Goal: Information Seeking & Learning: Find specific fact

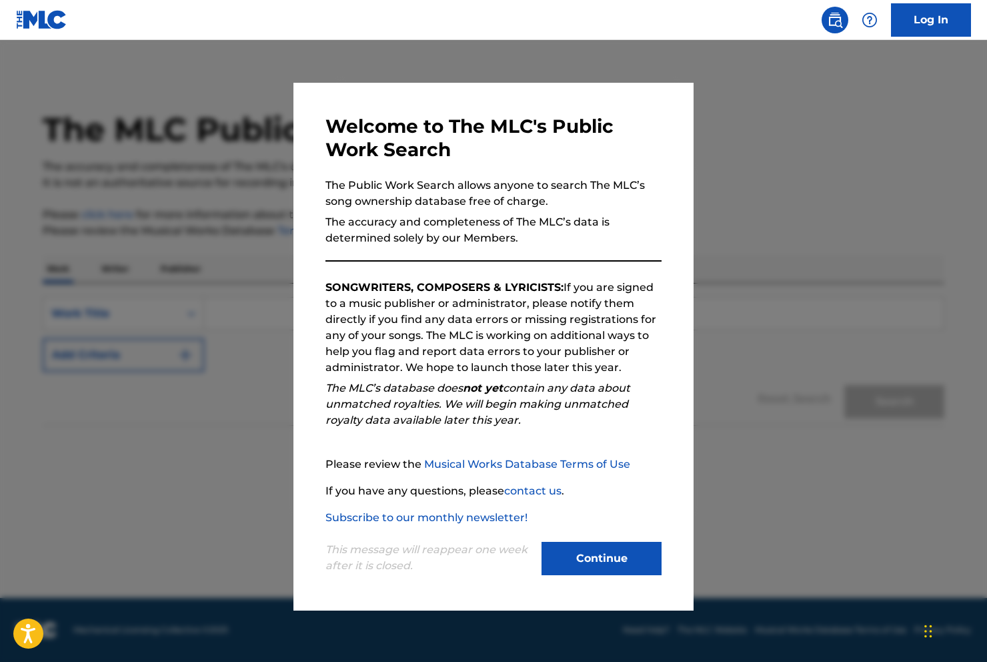
click at [623, 557] on button "Continue" at bounding box center [602, 558] width 120 height 33
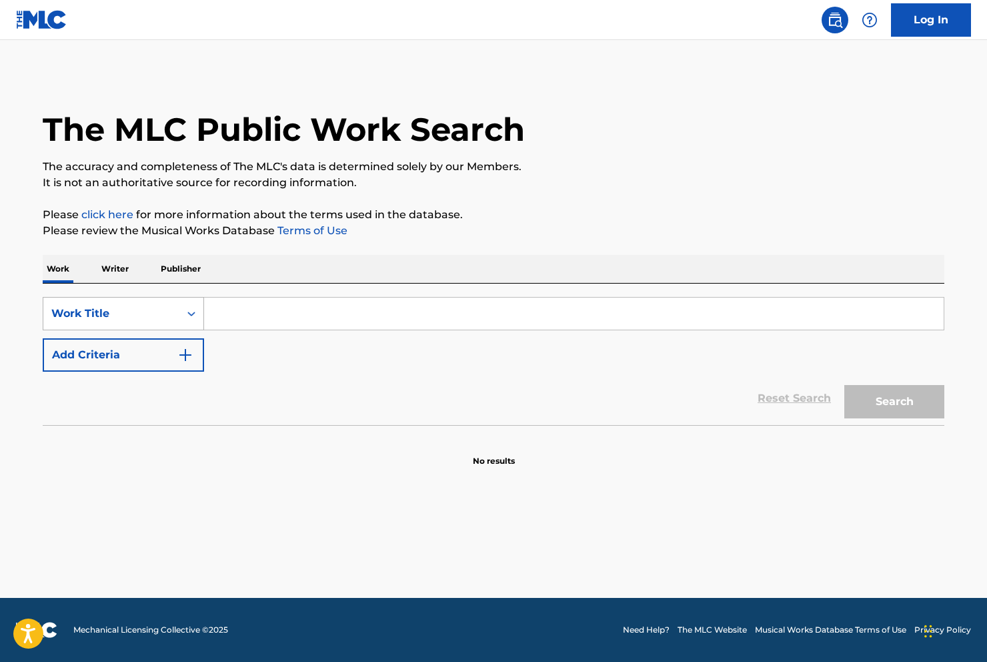
click at [98, 311] on div "Work Title" at bounding box center [111, 314] width 120 height 16
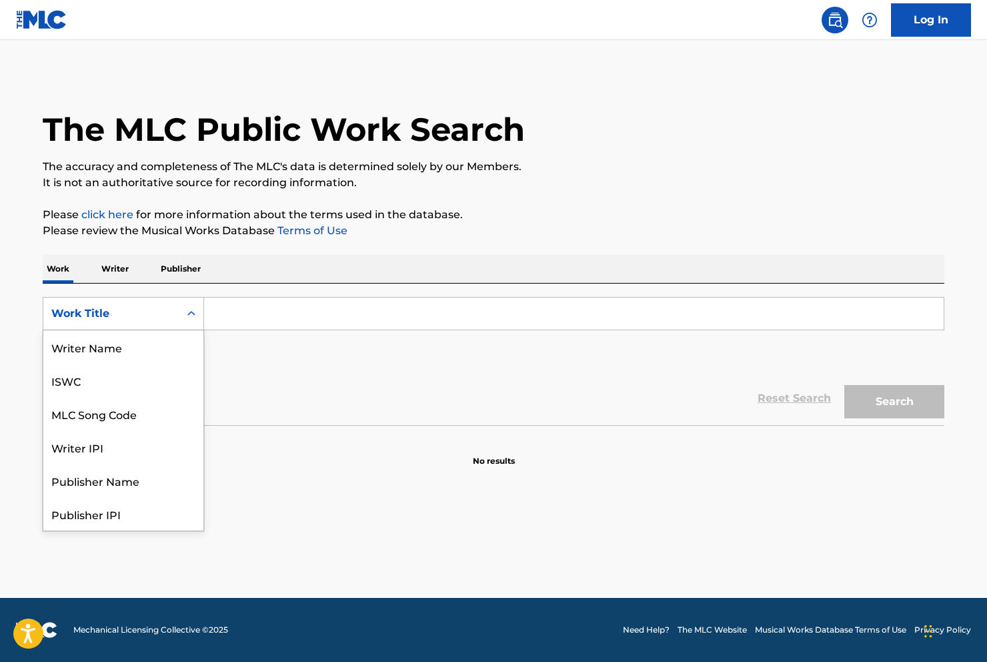
scroll to position [67, 0]
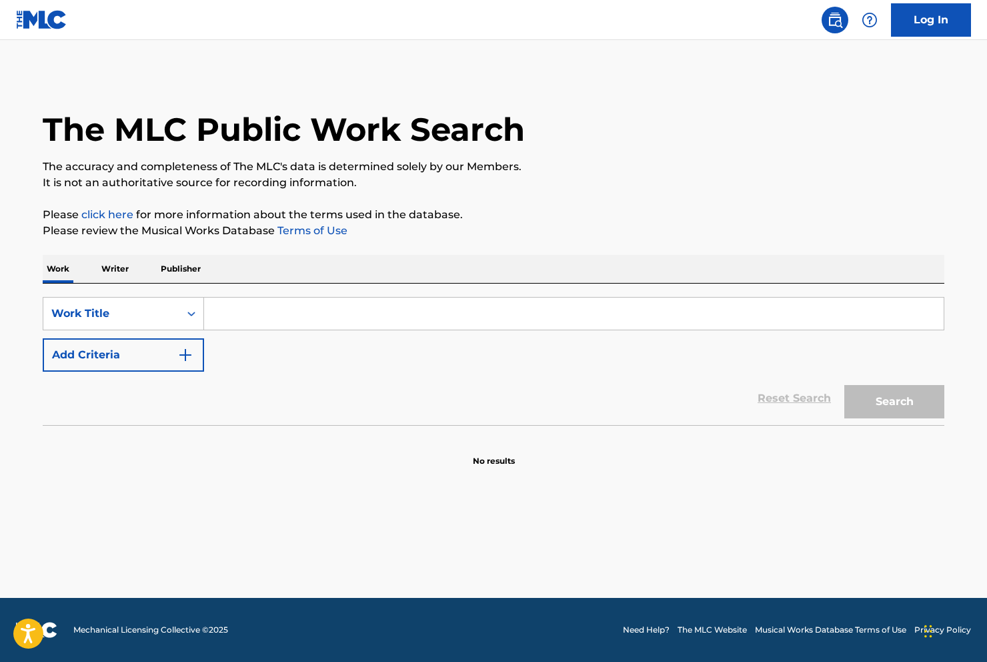
click at [98, 311] on div "Work Title" at bounding box center [111, 314] width 120 height 16
click at [228, 314] on input "Search Form" at bounding box center [574, 314] width 740 height 32
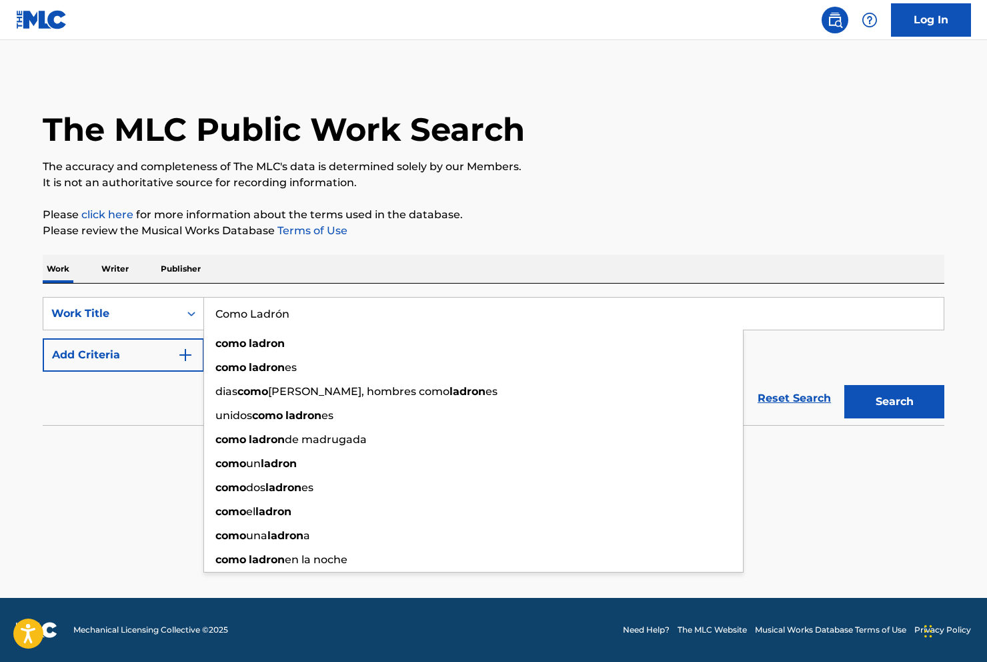
type input "Como Ladrón"
drag, startPoint x: 228, startPoint y: 314, endPoint x: 238, endPoint y: 344, distance: 31.6
click at [238, 344] on strong "como" at bounding box center [230, 343] width 31 height 13
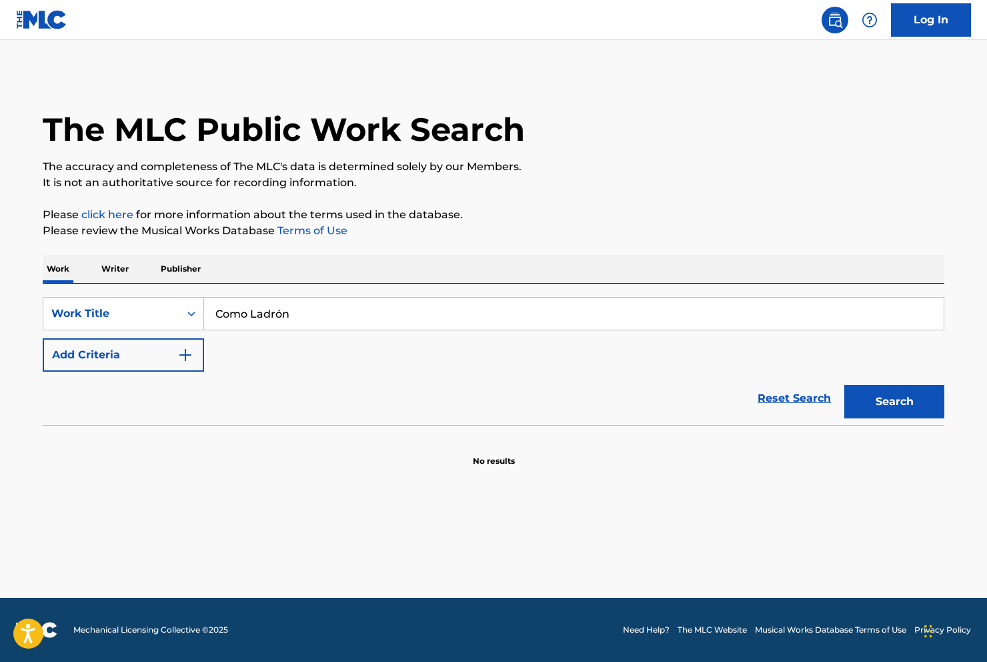
click at [183, 356] on img "Search Form" at bounding box center [185, 355] width 16 height 16
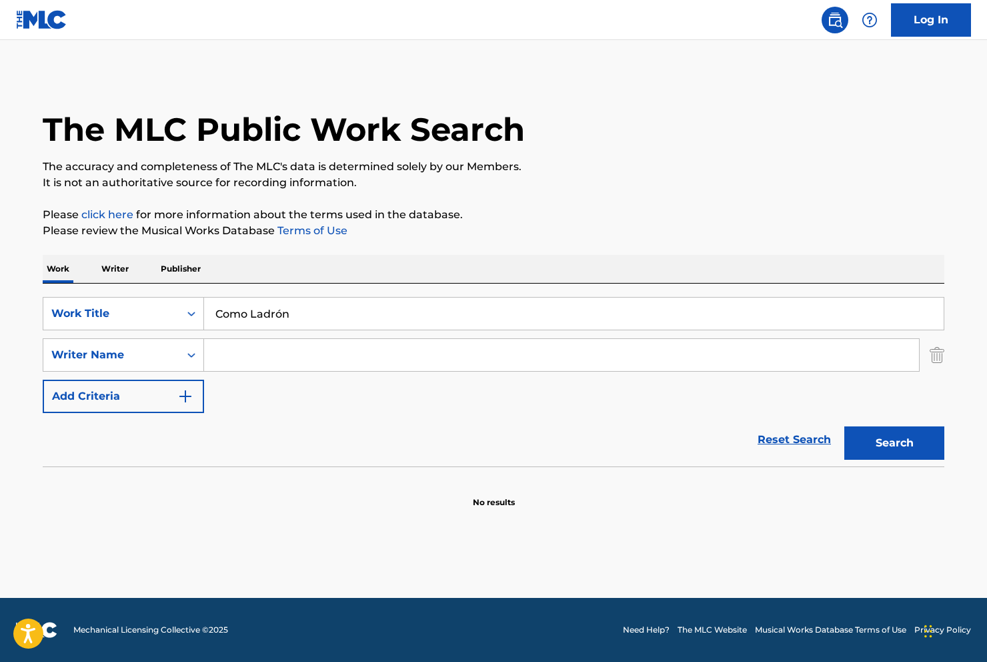
click at [227, 350] on input "Search Form" at bounding box center [561, 355] width 715 height 32
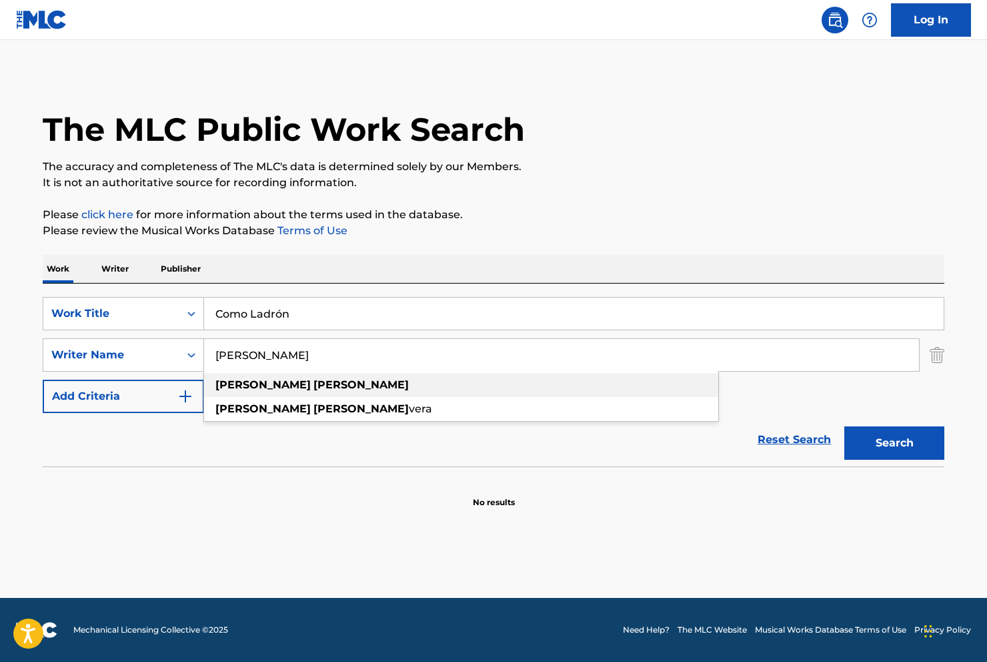
click at [294, 386] on div "[PERSON_NAME]" at bounding box center [461, 385] width 514 height 24
type input "[PERSON_NAME]"
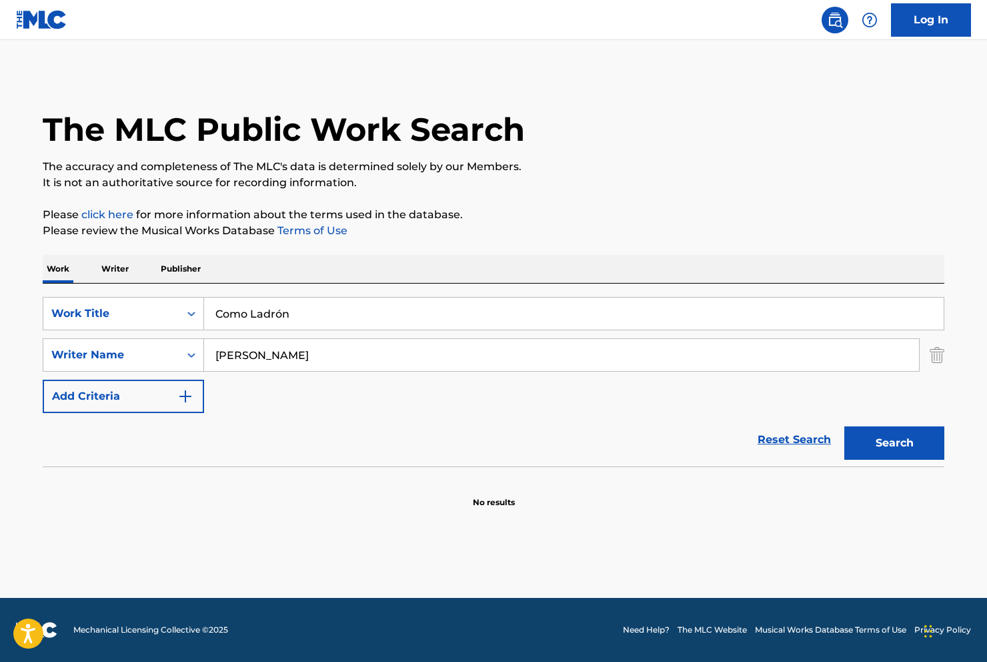
click at [900, 440] on button "Search" at bounding box center [894, 442] width 100 height 33
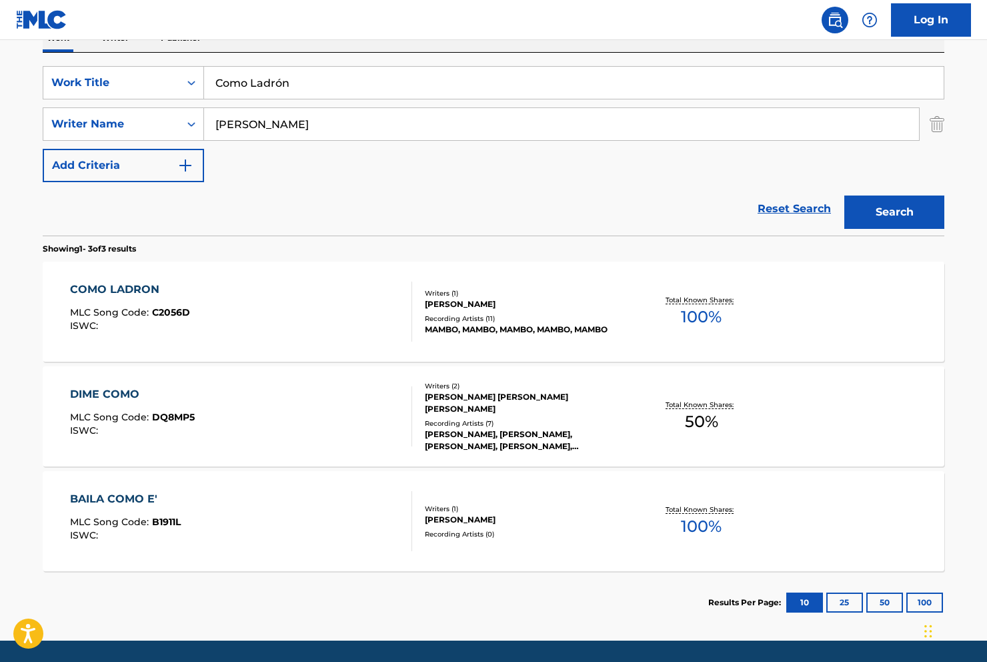
scroll to position [257, 0]
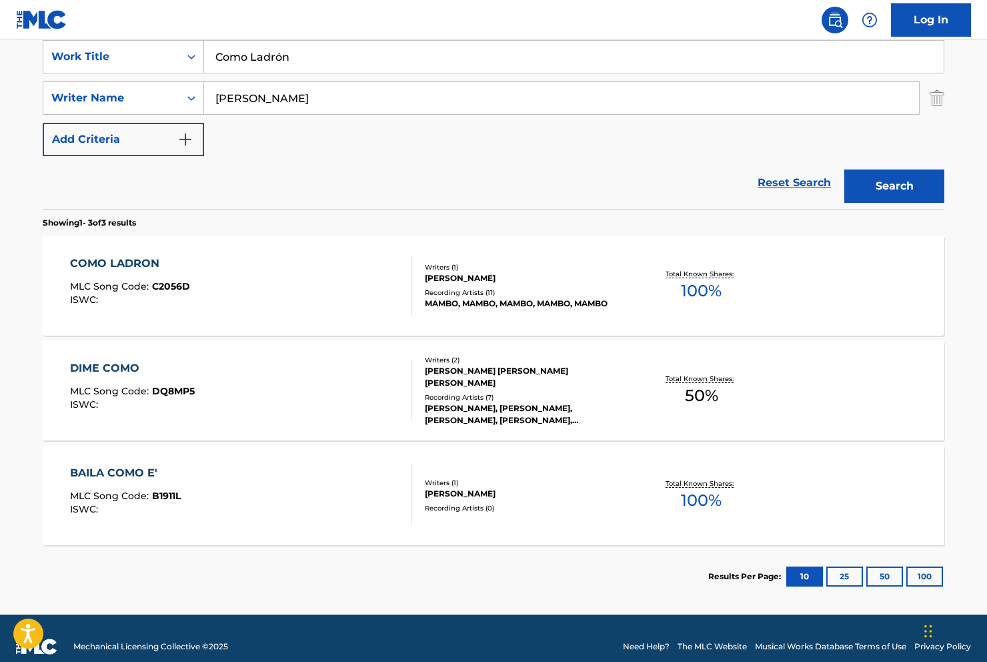
click at [135, 262] on div "COMO LADRON" at bounding box center [130, 263] width 120 height 16
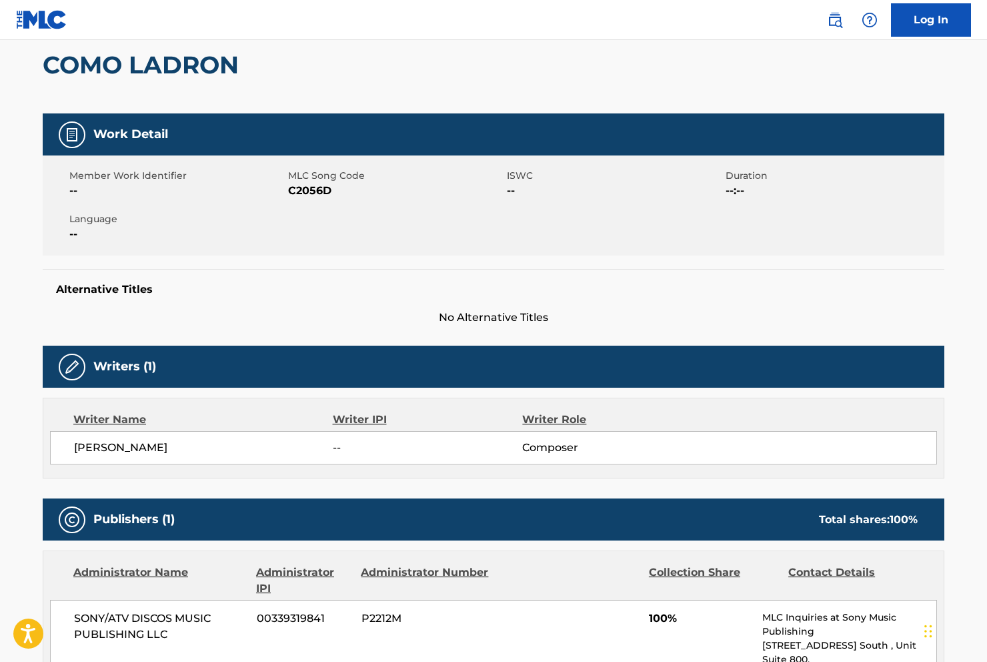
scroll to position [121, 0]
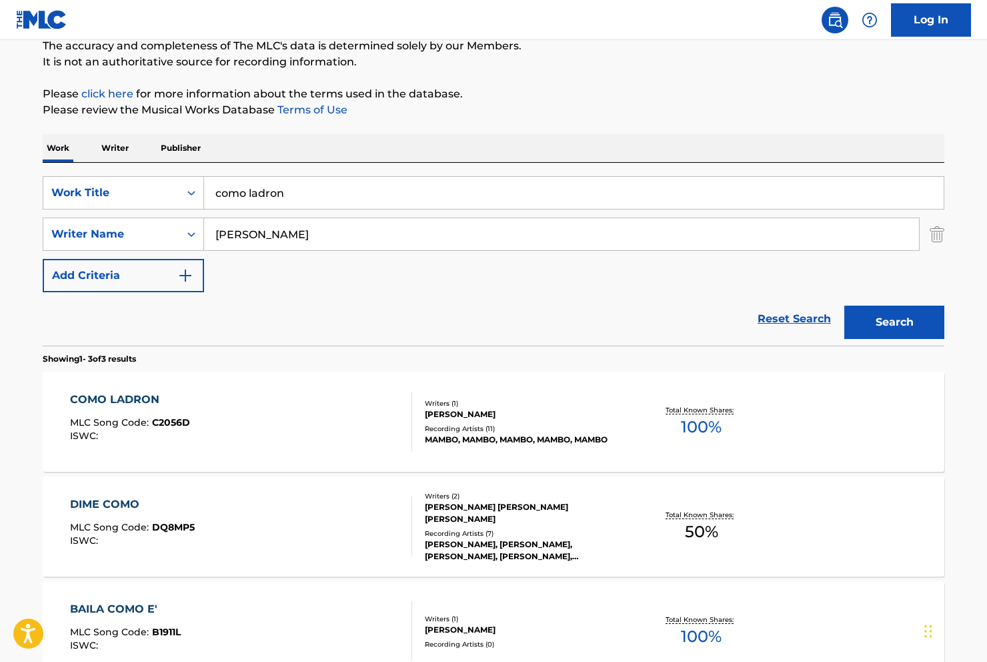
scroll to position [197, 0]
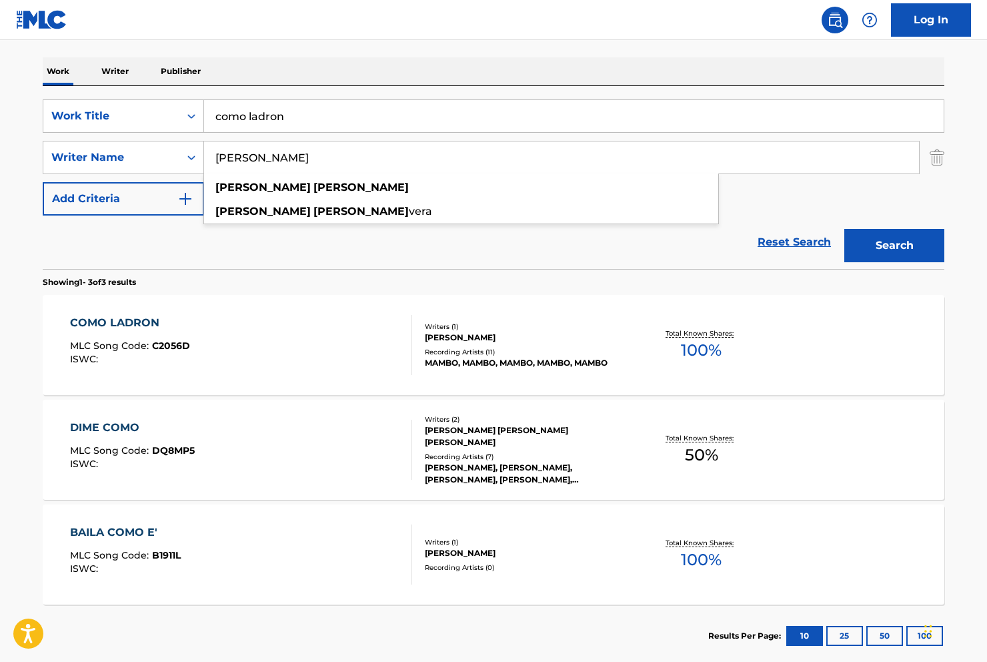
click at [300, 154] on input "[PERSON_NAME]" at bounding box center [561, 157] width 715 height 32
click at [191, 157] on icon "Search Form" at bounding box center [191, 157] width 8 height 5
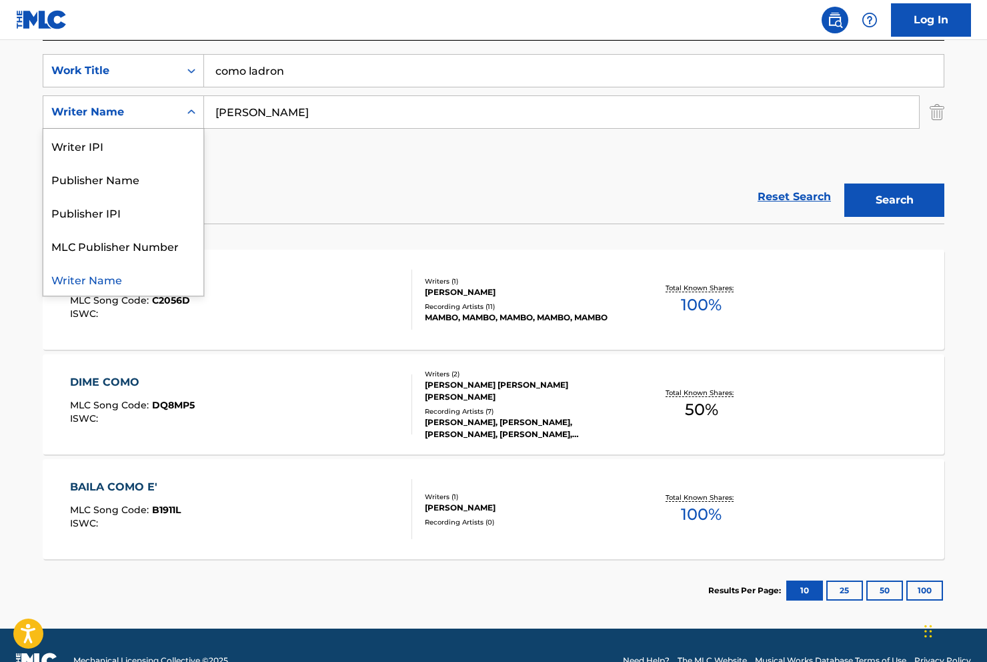
scroll to position [253, 0]
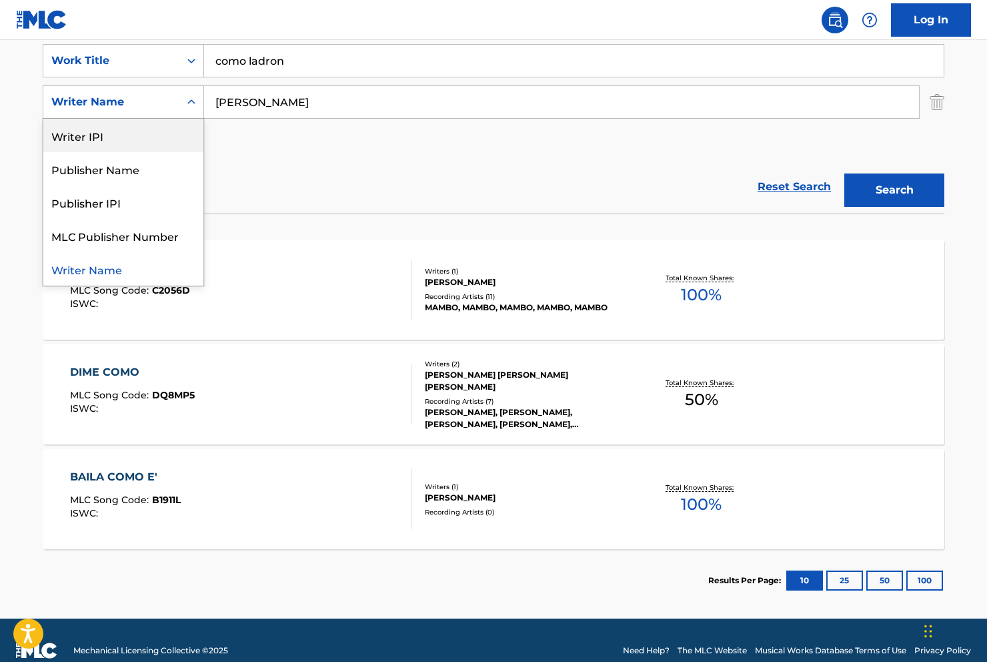
click at [324, 39] on nav "Log In" at bounding box center [493, 20] width 987 height 40
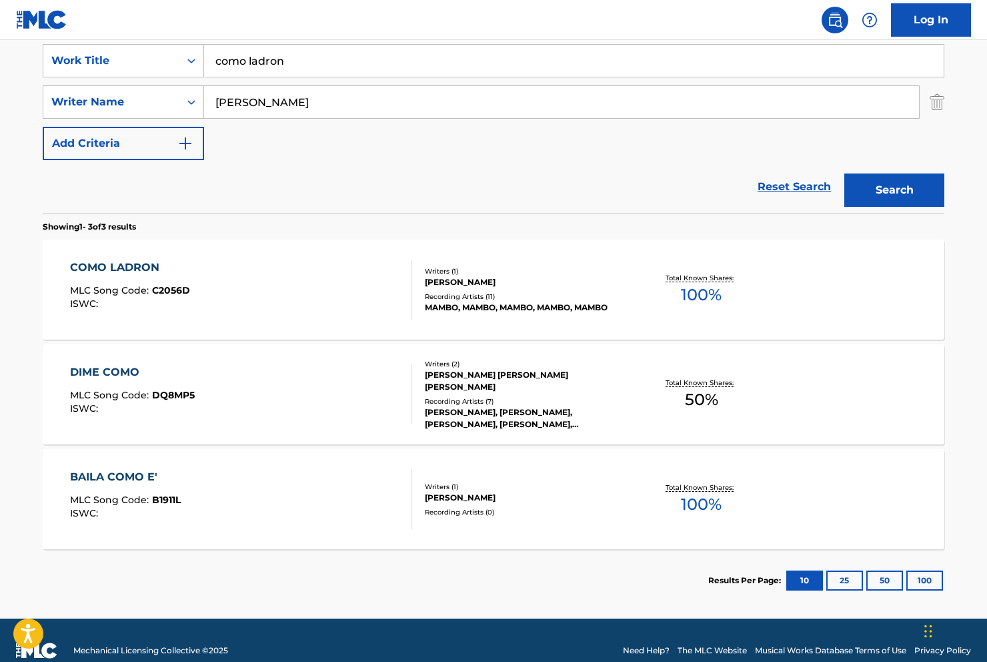
click at [474, 306] on div "MAMBO, MAMBO, MAMBO, MAMBO, MAMBO" at bounding box center [525, 308] width 201 height 12
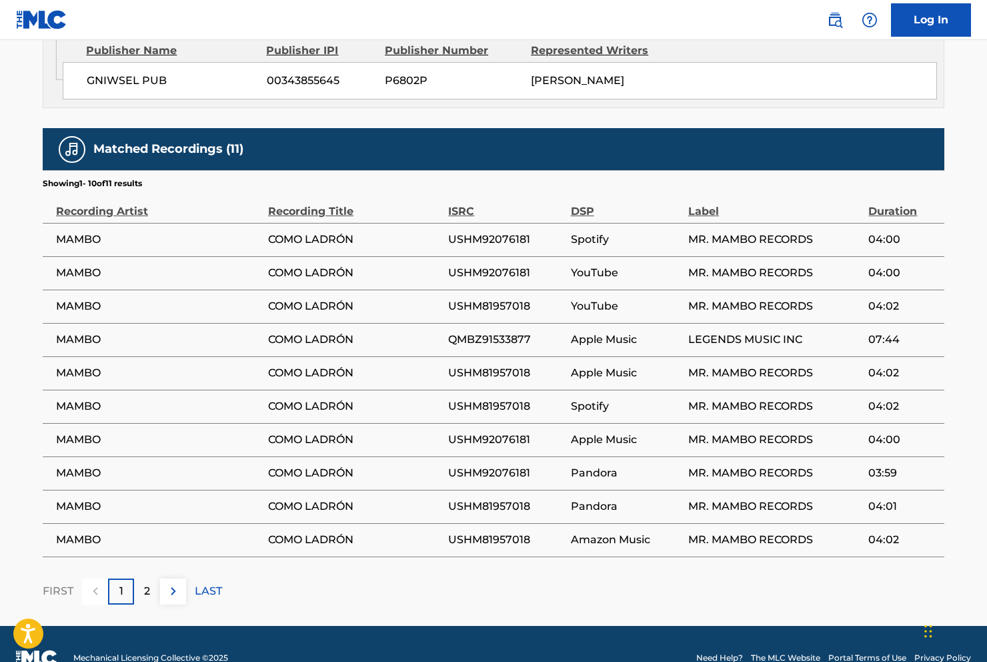
scroll to position [836, 0]
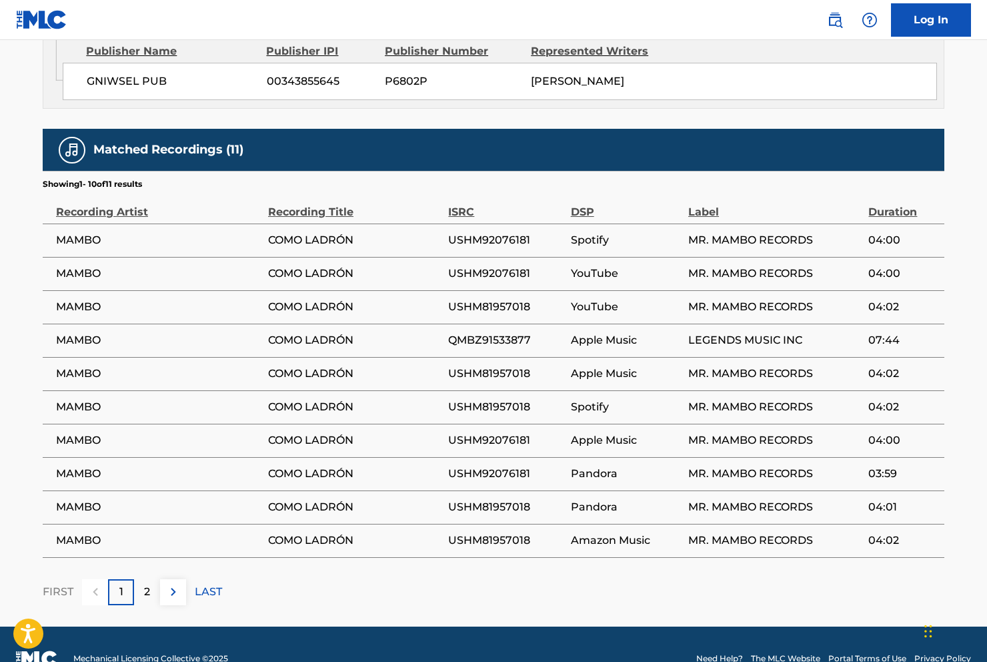
click at [145, 584] on p "2" at bounding box center [147, 592] width 6 height 16
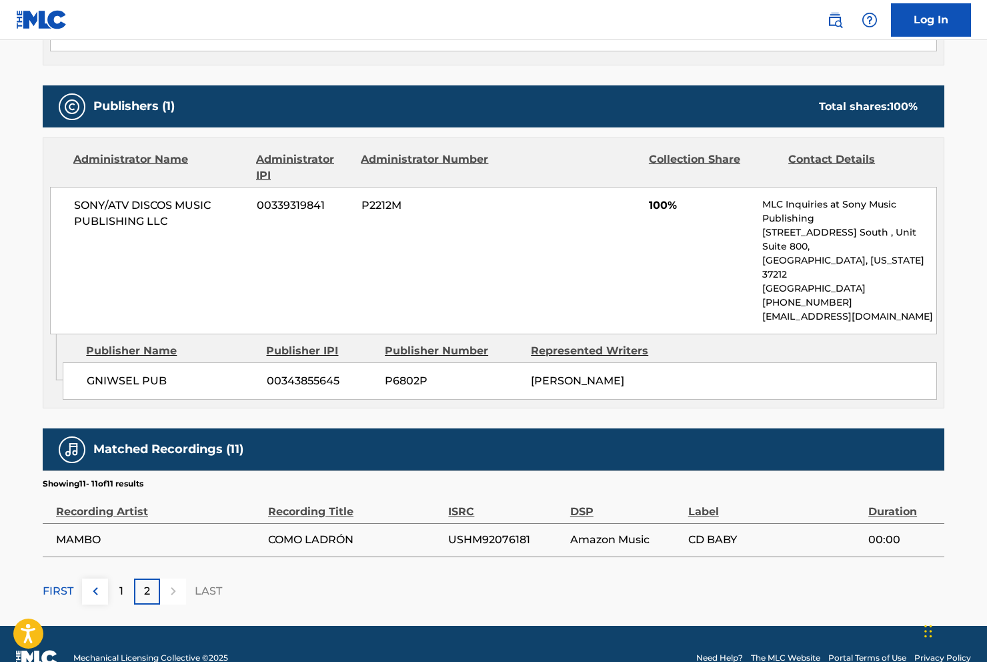
scroll to position [536, 0]
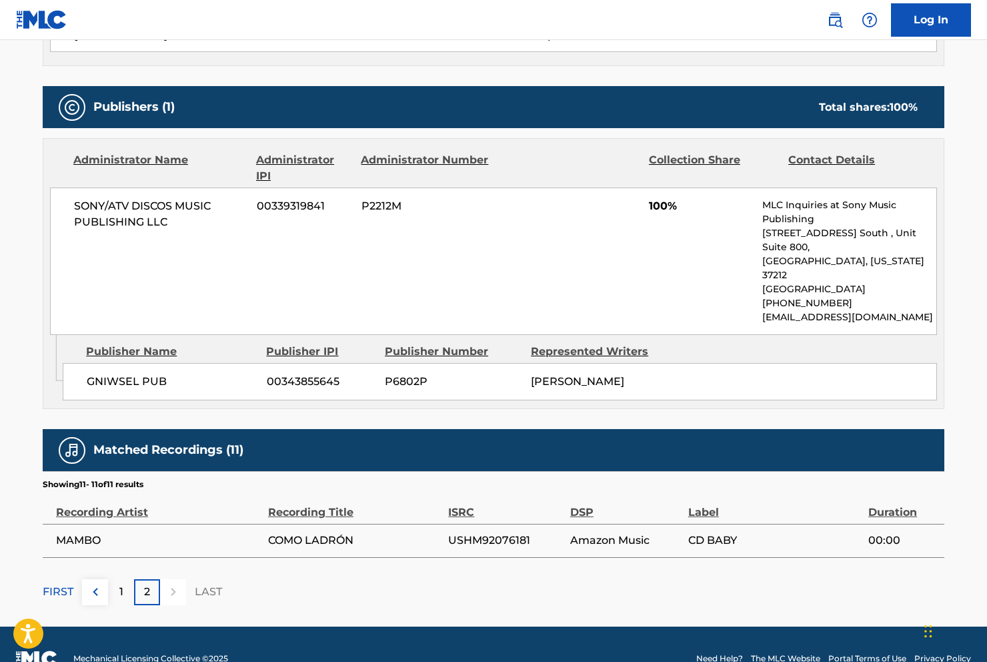
click at [97, 584] on img at bounding box center [95, 592] width 16 height 16
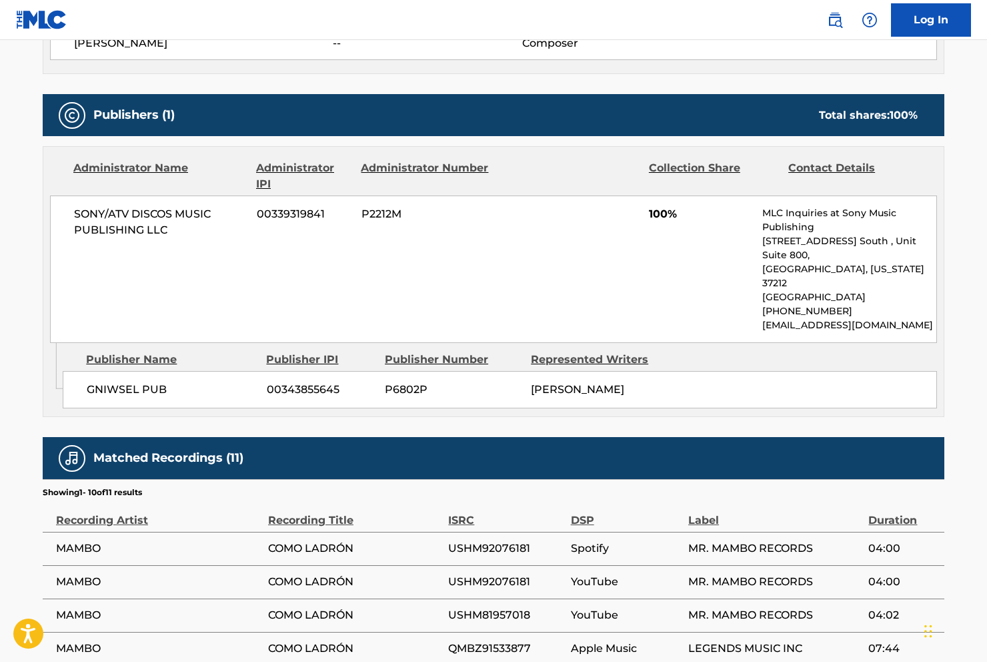
scroll to position [526, 0]
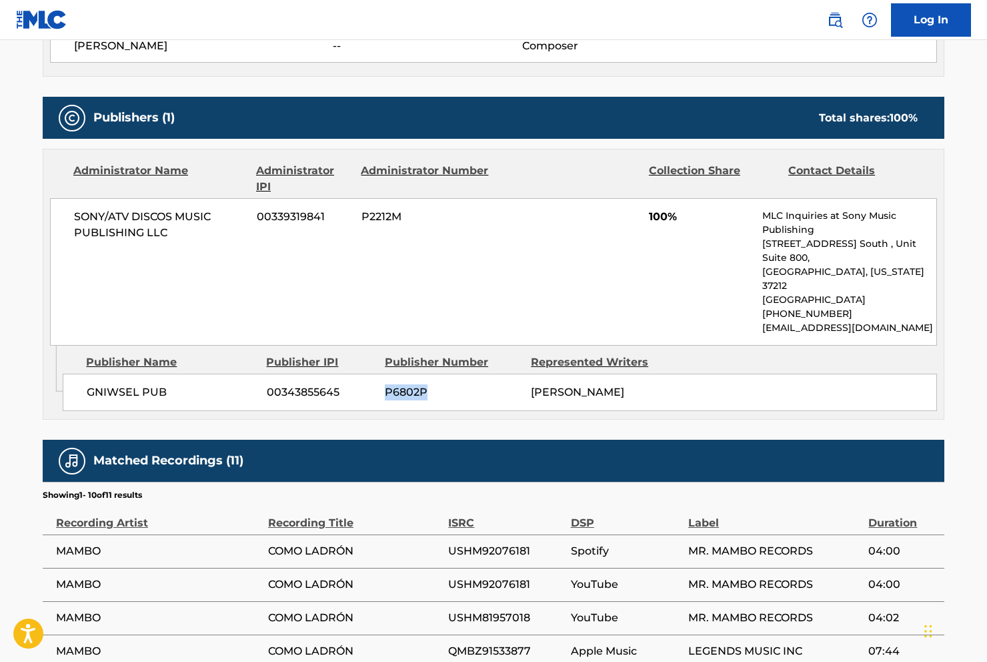
drag, startPoint x: 387, startPoint y: 362, endPoint x: 428, endPoint y: 360, distance: 41.4
click at [428, 384] on span "P6802P" at bounding box center [453, 392] width 136 height 16
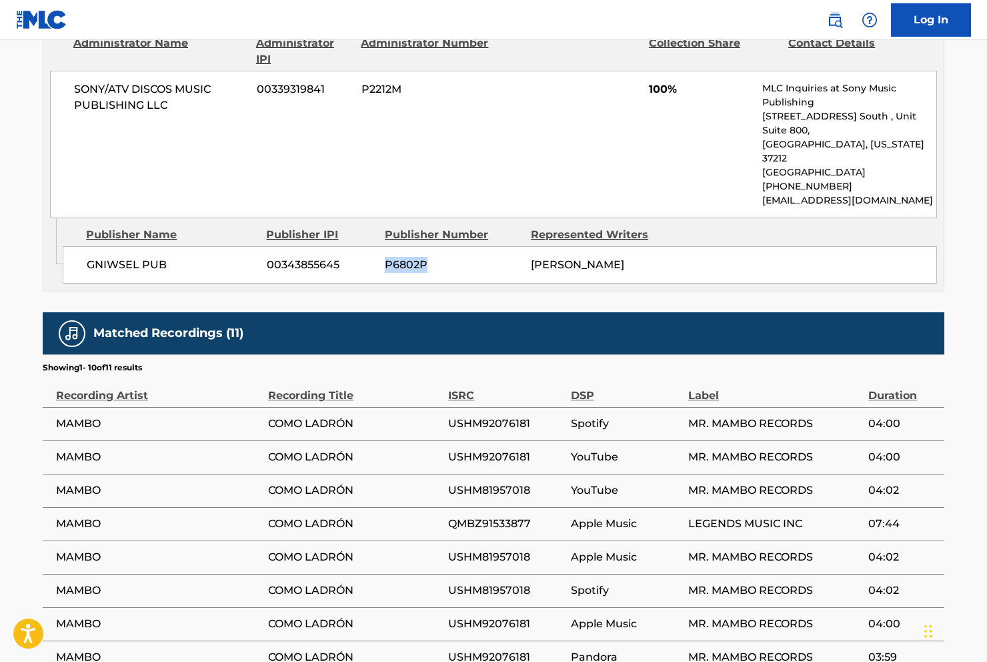
scroll to position [667, 0]
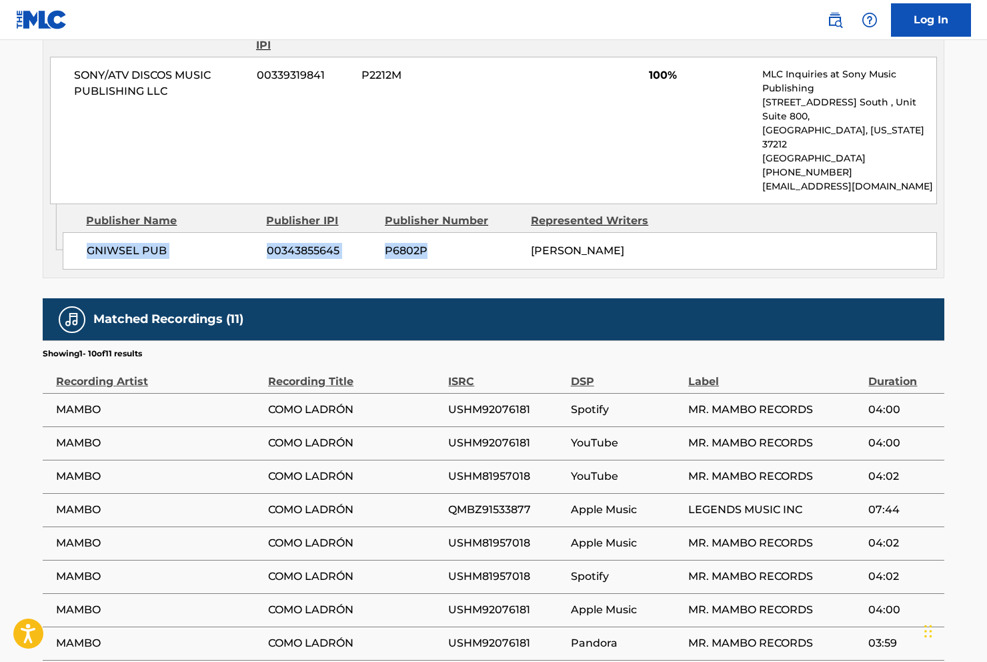
drag, startPoint x: 87, startPoint y: 219, endPoint x: 500, endPoint y: 221, distance: 413.6
click at [500, 232] on div "GNIWSEL PUB 00343855645 P6802P [PERSON_NAME]" at bounding box center [500, 250] width 874 height 37
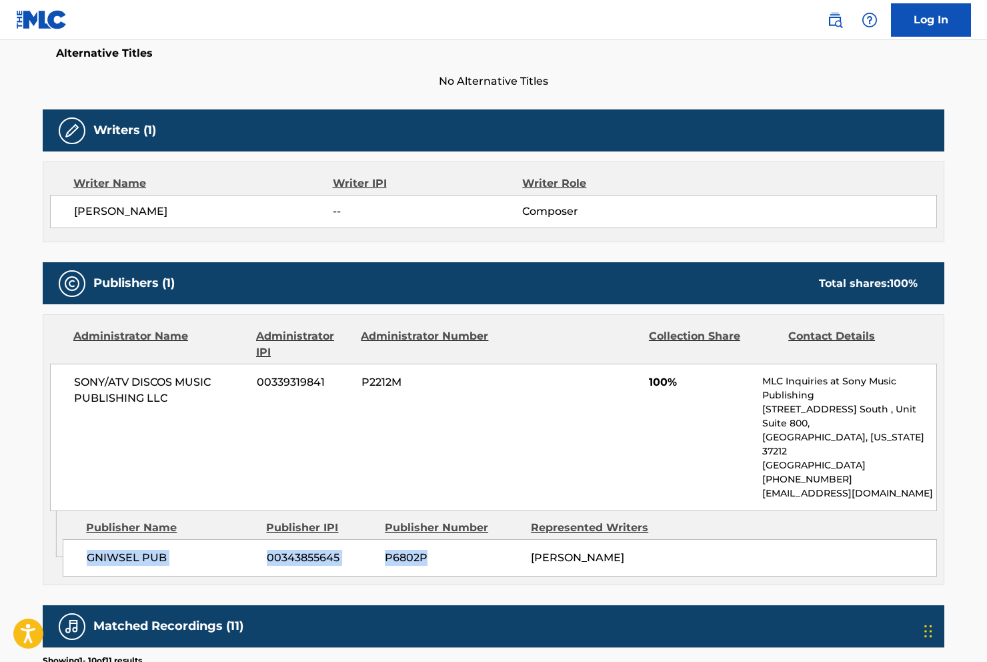
scroll to position [363, 0]
